Goal: Information Seeking & Learning: Learn about a topic

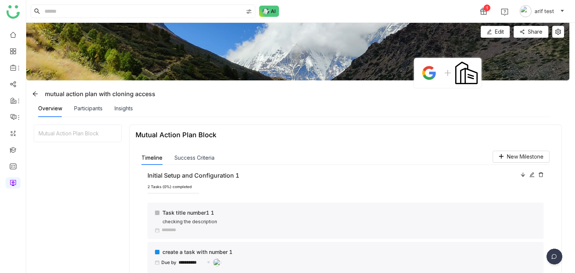
scroll to position [55, 0]
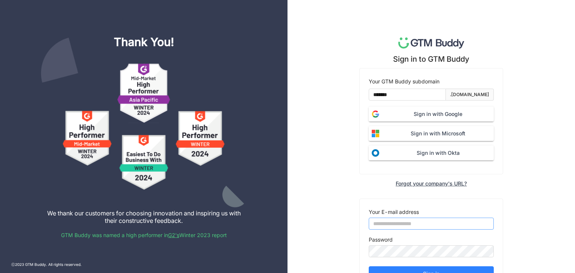
type input "**********"
click at [403, 113] on span "Sign in with Google" at bounding box center [438, 114] width 112 height 8
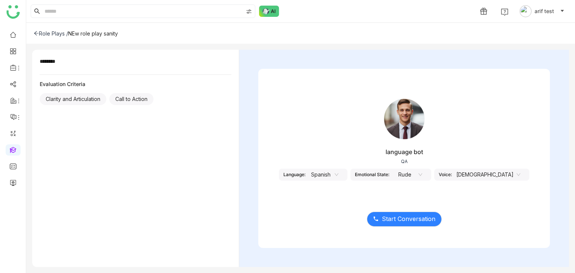
click at [338, 175] on nz-select-item "Spanish" at bounding box center [324, 174] width 28 height 11
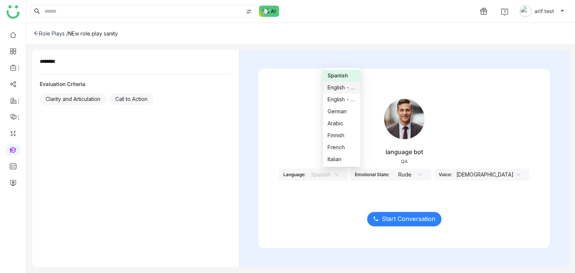
click at [345, 89] on div "English - US" at bounding box center [342, 87] width 28 height 8
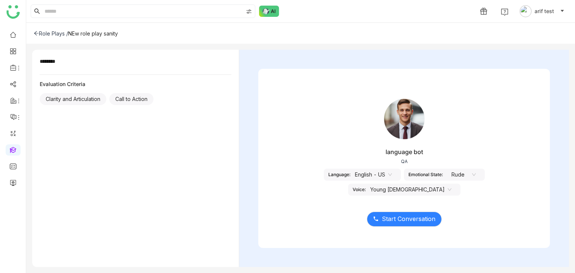
click at [472, 176] on icon at bounding box center [474, 175] width 4 height 4
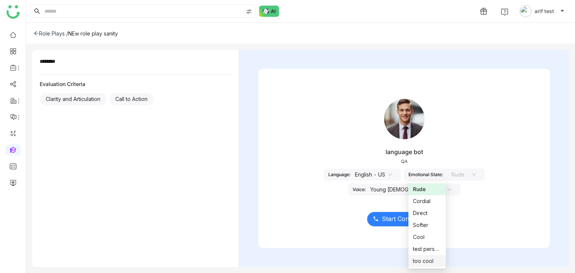
click at [428, 264] on div "too cool" at bounding box center [427, 261] width 28 height 8
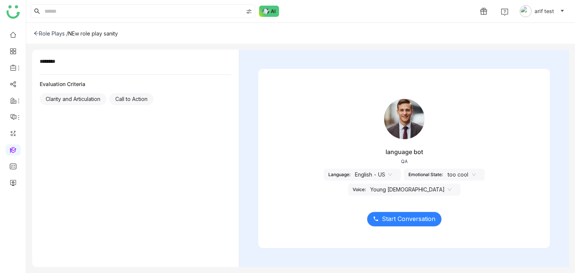
click at [452, 184] on nz-select-item "Young Male" at bounding box center [410, 189] width 81 height 11
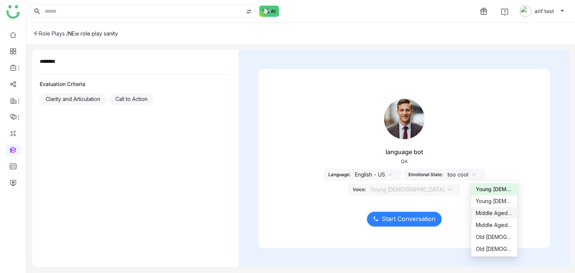
click at [416, 219] on span "Start Conversation" at bounding box center [409, 219] width 54 height 9
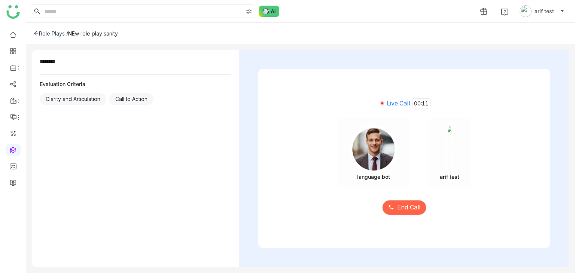
click at [403, 215] on div "End Call" at bounding box center [404, 203] width 292 height 31
click at [405, 211] on span "End Call" at bounding box center [408, 207] width 23 height 9
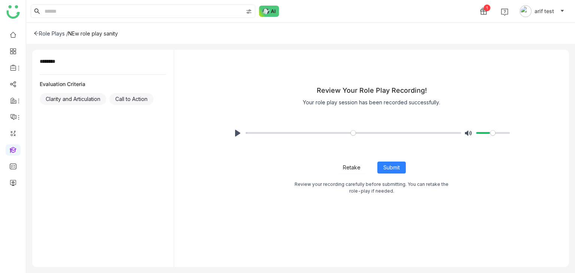
click at [231, 128] on div "Pause Play % buffered 00:00 Unmute Mute" at bounding box center [372, 133] width 304 height 30
click at [235, 130] on button "Pause Play" at bounding box center [238, 133] width 12 height 12
click at [361, 168] on button "Retake" at bounding box center [351, 168] width 29 height 12
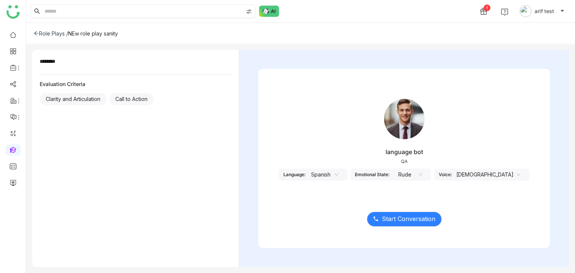
click at [178, 18] on div "1 arif test" at bounding box center [300, 11] width 549 height 22
click at [181, 15] on input at bounding box center [143, 11] width 200 height 13
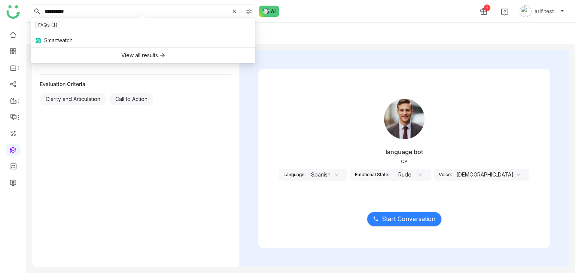
type input "**********"
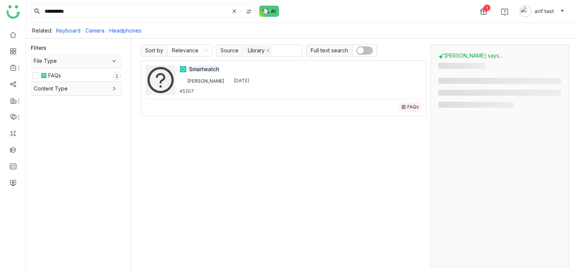
click at [364, 51] on button "button" at bounding box center [364, 50] width 16 height 8
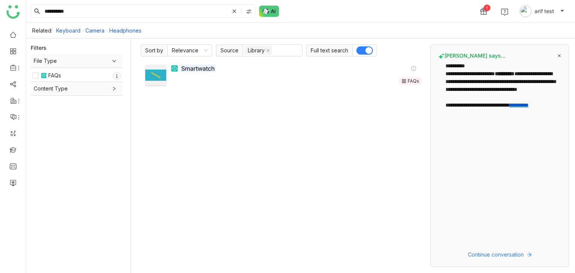
click at [195, 65] on em "Smartwatch" at bounding box center [197, 68] width 35 height 7
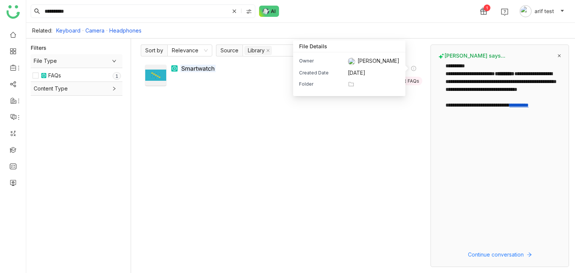
click at [355, 84] on icon at bounding box center [351, 84] width 7 height 7
click at [377, 85] on div "Folder" at bounding box center [349, 84] width 100 height 7
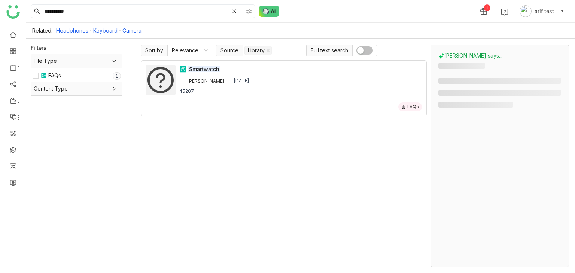
click at [367, 52] on button "button" at bounding box center [364, 50] width 16 height 8
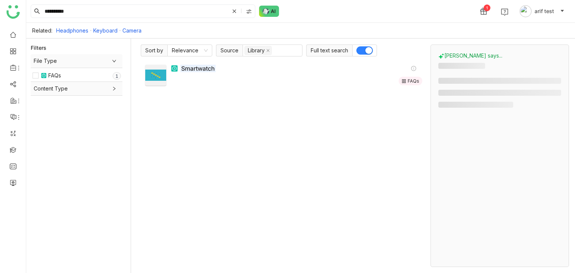
click at [414, 70] on icon at bounding box center [413, 68] width 5 height 5
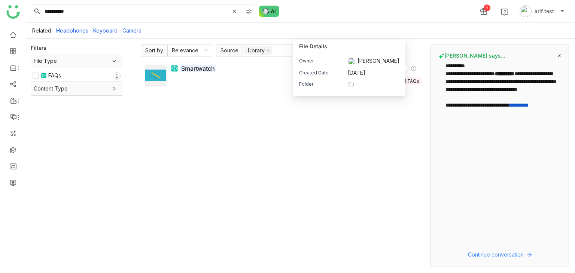
click at [385, 86] on div "Folder" at bounding box center [349, 84] width 100 height 7
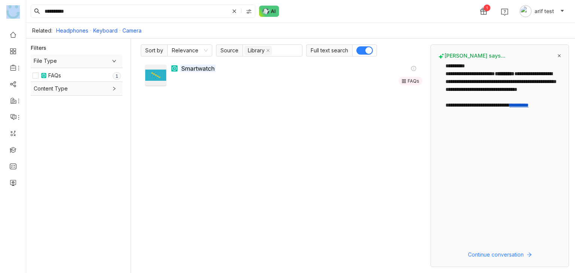
drag, startPoint x: 134, startPoint y: 17, endPoint x: 15, endPoint y: 0, distance: 120.6
click at [15, 0] on nz-layout "**********" at bounding box center [287, 136] width 575 height 273
click at [81, 5] on div "**********" at bounding box center [300, 11] width 549 height 22
drag, startPoint x: 74, startPoint y: 12, endPoint x: 7, endPoint y: 16, distance: 66.8
click at [7, 16] on nz-layout "**********" at bounding box center [287, 136] width 575 height 273
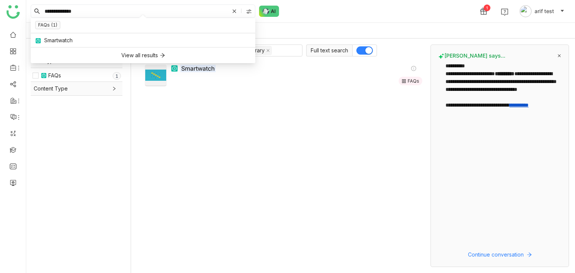
type input "**********"
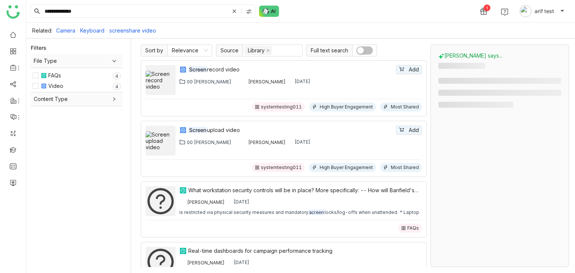
click at [369, 51] on button "button" at bounding box center [364, 50] width 16 height 8
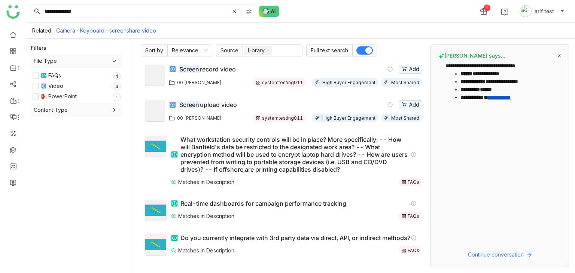
scroll to position [39, 0]
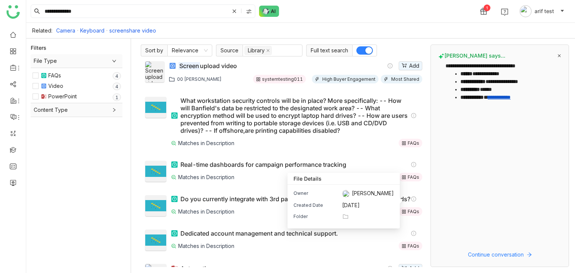
click at [411, 200] on icon at bounding box center [413, 199] width 5 height 5
click at [349, 216] on icon at bounding box center [345, 216] width 7 height 7
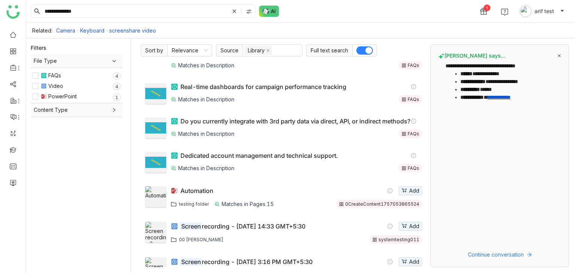
scroll to position [139, 0]
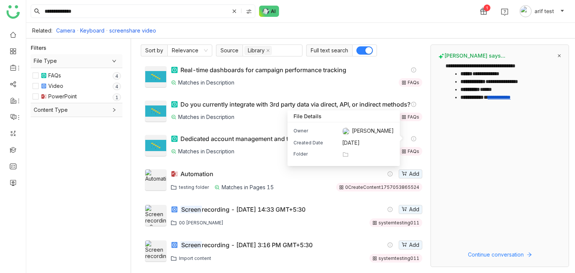
click at [371, 154] on div "Folder" at bounding box center [344, 154] width 100 height 7
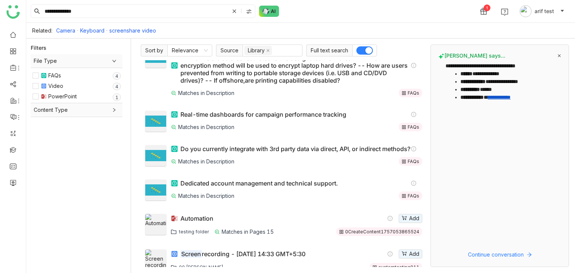
scroll to position [88, 0]
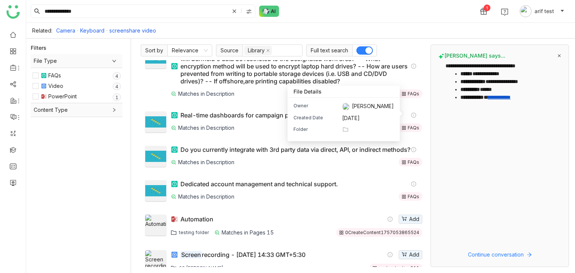
click at [349, 130] on icon at bounding box center [345, 129] width 7 height 7
